Goal: Communication & Community: Answer question/provide support

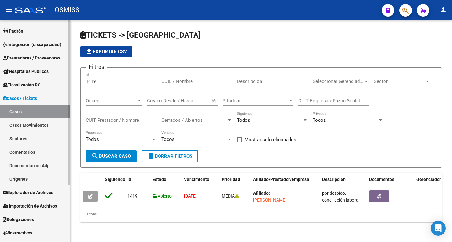
scroll to position [77, 0]
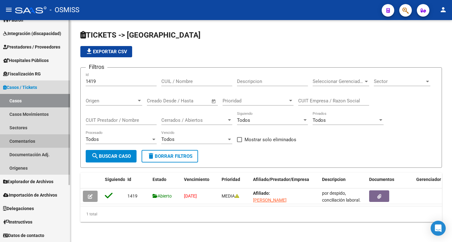
click at [27, 141] on link "Comentarios" at bounding box center [35, 141] width 70 height 13
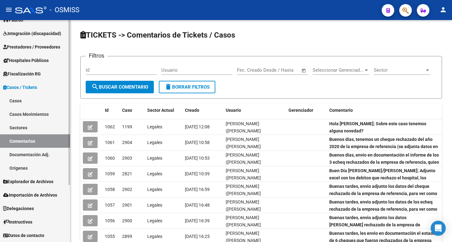
click at [40, 110] on link "Casos Movimientos" at bounding box center [35, 114] width 70 height 13
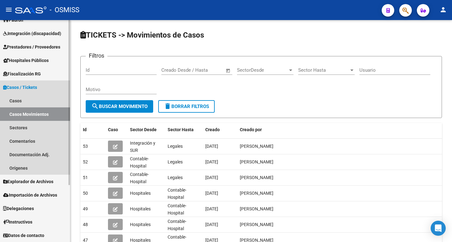
click at [39, 93] on link "Casos / Tickets" at bounding box center [35, 87] width 70 height 13
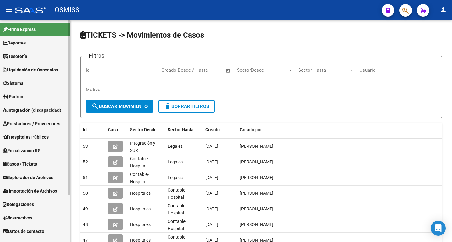
scroll to position [8, 0]
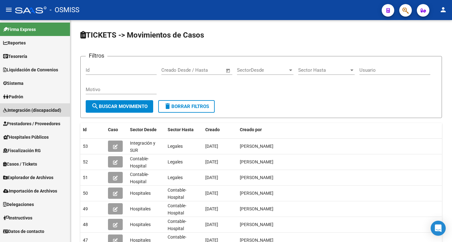
click at [38, 102] on mat-nav-list "Firma Express Reportes Ingresos Percibidos Análisis de todos los conceptos (his…" at bounding box center [35, 129] width 70 height 218
click at [24, 164] on span "Casos / Tickets" at bounding box center [20, 164] width 34 height 7
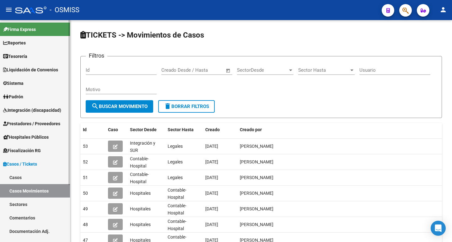
scroll to position [77, 0]
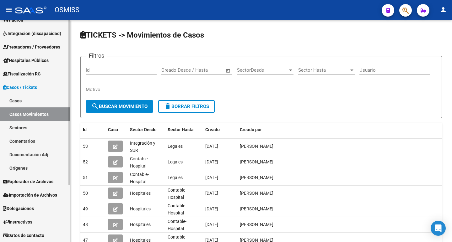
click at [14, 101] on link "Casos" at bounding box center [35, 100] width 70 height 13
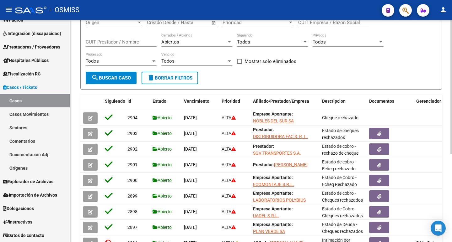
scroll to position [146, 0]
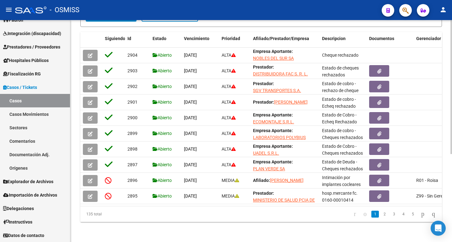
click at [451, 156] on div at bounding box center [451, 175] width 2 height 134
click at [380, 215] on link "2" at bounding box center [384, 214] width 8 height 7
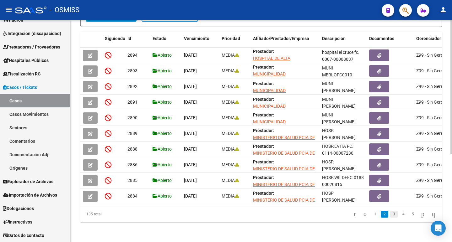
click at [390, 216] on link "3" at bounding box center [394, 214] width 8 height 7
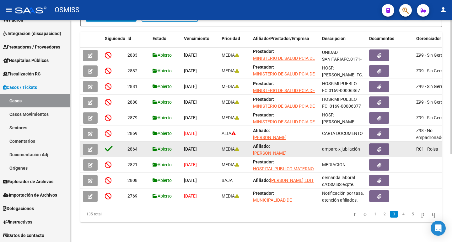
click at [86, 145] on button "button" at bounding box center [90, 149] width 15 height 11
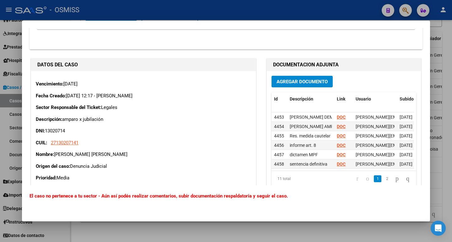
scroll to position [282, 0]
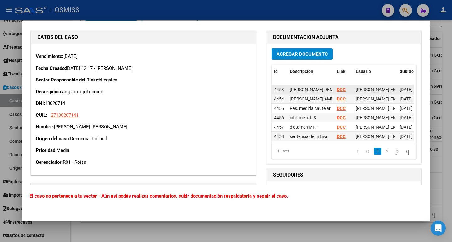
click at [339, 88] on strong "DOC" at bounding box center [340, 89] width 9 height 5
click at [338, 90] on strong "DOC" at bounding box center [340, 89] width 9 height 5
click at [340, 99] on strong "DOC" at bounding box center [340, 99] width 9 height 5
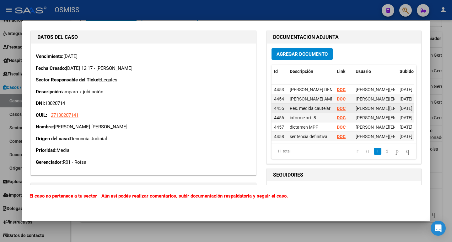
click at [337, 110] on strong "DOC" at bounding box center [340, 108] width 9 height 5
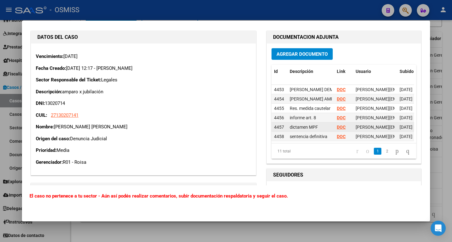
click at [339, 127] on strong "DOC" at bounding box center [340, 127] width 9 height 5
click at [337, 118] on strong "DOC" at bounding box center [340, 117] width 9 height 5
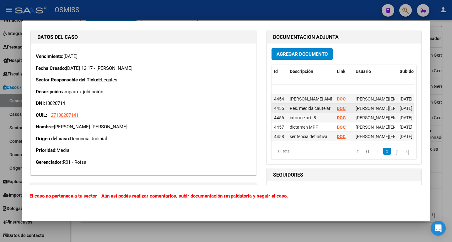
scroll to position [31, 0]
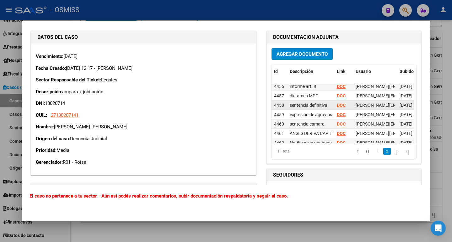
click at [337, 105] on strong "DOC" at bounding box center [340, 105] width 9 height 5
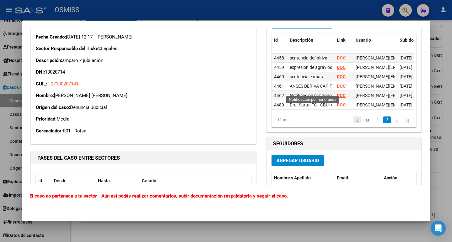
scroll to position [345, 0]
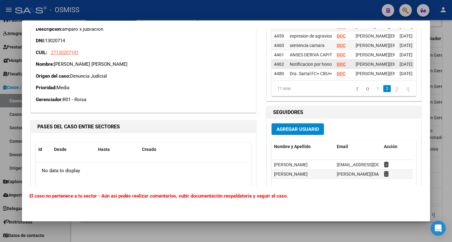
click at [338, 62] on strong "DOC" at bounding box center [340, 64] width 9 height 5
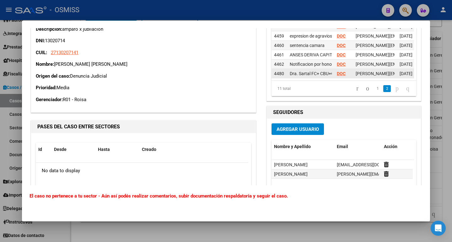
click at [337, 71] on strong "DOC" at bounding box center [340, 73] width 9 height 5
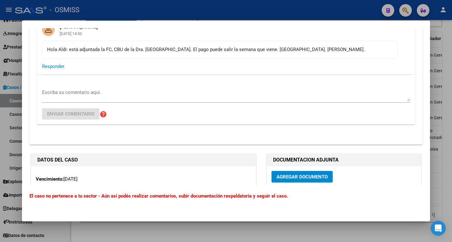
scroll to position [157, 0]
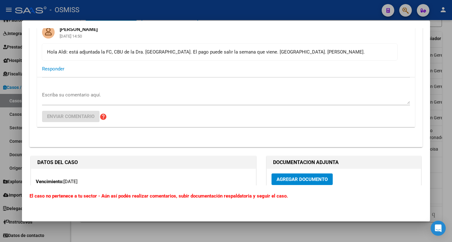
click at [62, 100] on textarea "Escriba su comentario aquí." at bounding box center [225, 98] width 367 height 13
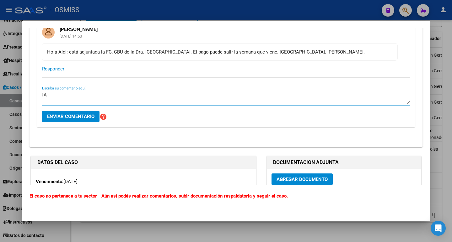
type textarea "f"
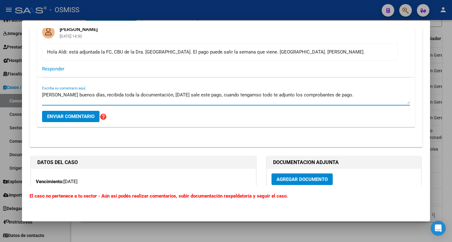
click at [225, 93] on textarea "[PERSON_NAME] buenos días, recibida toda la documentación, [DATE] sale este pag…" at bounding box center [225, 98] width 367 height 13
click at [348, 92] on textarea "[PERSON_NAME] buenos días, recibida toda la documentación, [DATE] sale este pag…" at bounding box center [225, 98] width 367 height 13
click at [368, 97] on textarea "[PERSON_NAME] buenos días, recibida toda la documentación, [DATE] sale este pag…" at bounding box center [225, 98] width 367 height 13
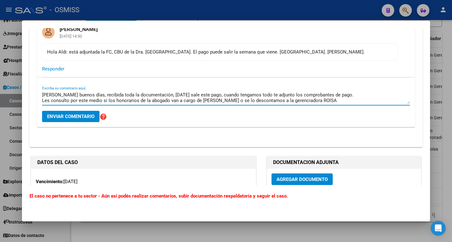
click at [287, 99] on textarea "[PERSON_NAME] buenos días, recibida toda la documentación, [DATE] sale este pag…" at bounding box center [225, 98] width 367 height 13
click at [319, 99] on textarea "[PERSON_NAME] buenos días, recibida toda la documentación, [DATE] sale este pag…" at bounding box center [225, 98] width 367 height 13
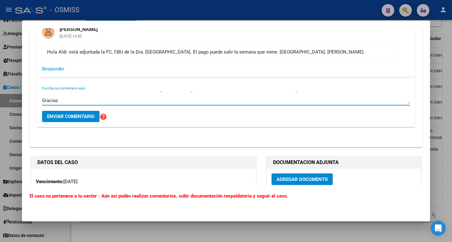
type textarea "[PERSON_NAME] buenos días, recibida toda la documentación, [DATE] sale este pag…"
click at [73, 112] on button "Enviar comentario" at bounding box center [70, 116] width 57 height 11
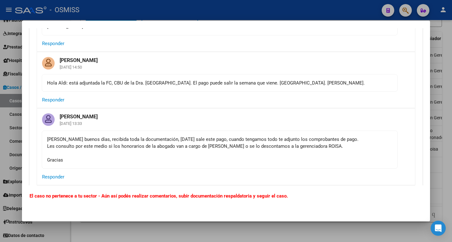
scroll to position [125, 0]
